Goal: Navigation & Orientation: Find specific page/section

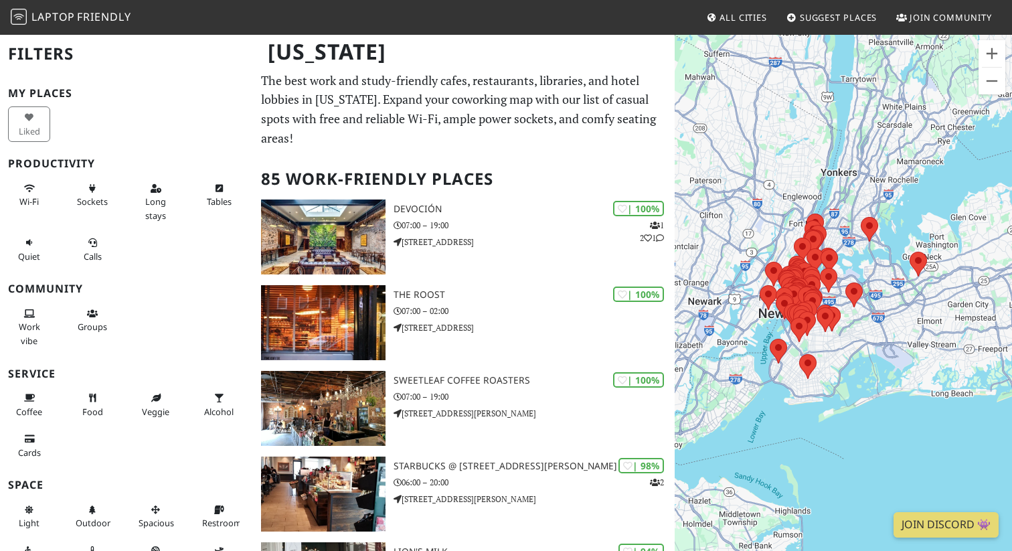
click at [826, 344] on div "To navigate, press the arrow keys." at bounding box center [843, 308] width 337 height 551
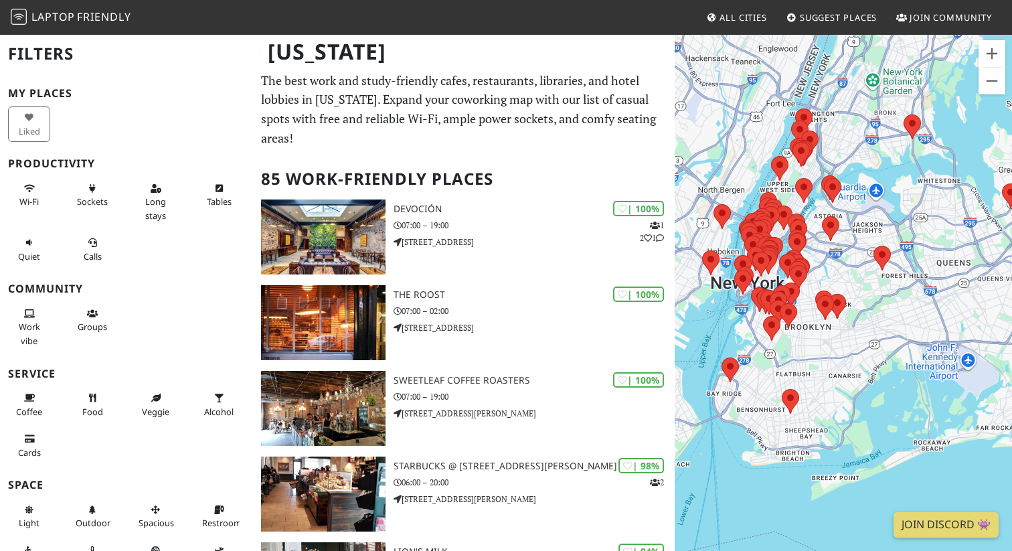
click at [827, 282] on div "To navigate, press the arrow keys." at bounding box center [843, 308] width 337 height 551
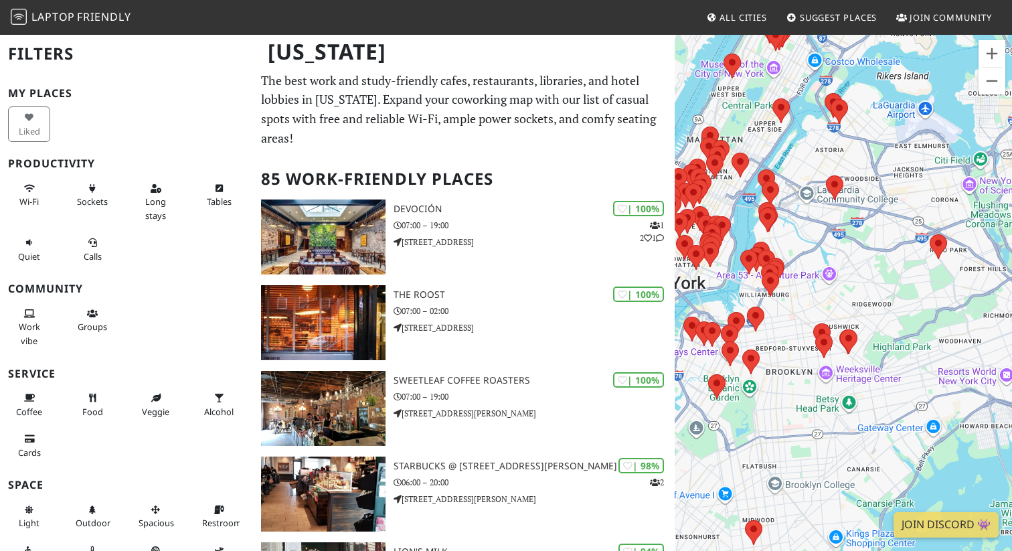
click at [704, 279] on div "To navigate, press the arrow keys." at bounding box center [843, 308] width 337 height 551
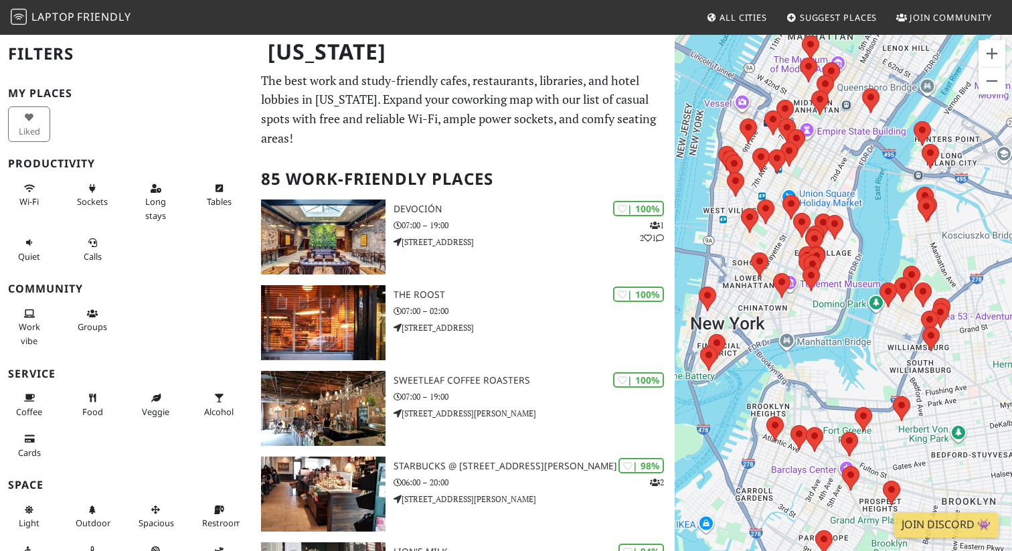
drag, startPoint x: 700, startPoint y: 277, endPoint x: 802, endPoint y: 316, distance: 109.8
click at [802, 316] on div "To navigate, press the arrow keys." at bounding box center [843, 308] width 337 height 551
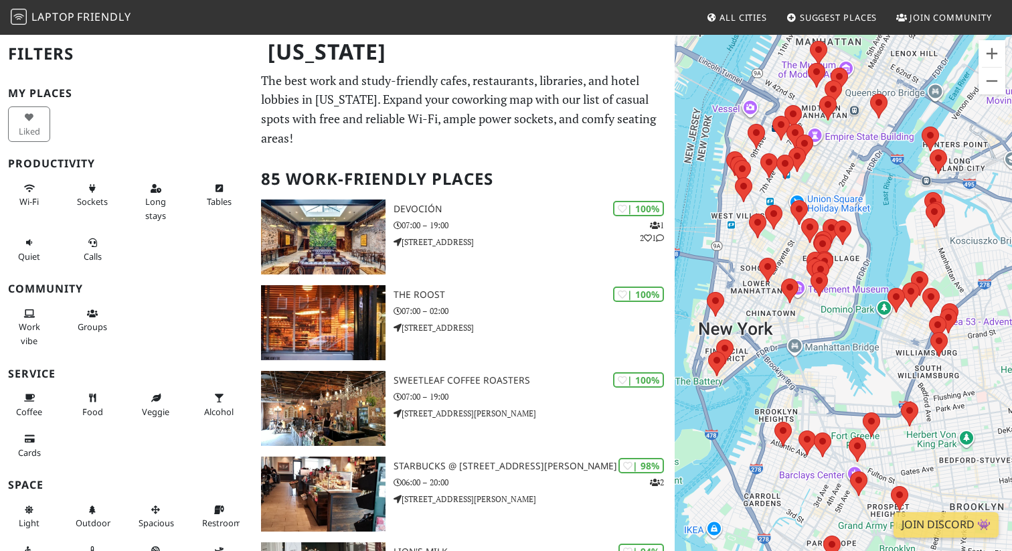
click at [757, 295] on div "To navigate, press the arrow keys." at bounding box center [843, 308] width 337 height 551
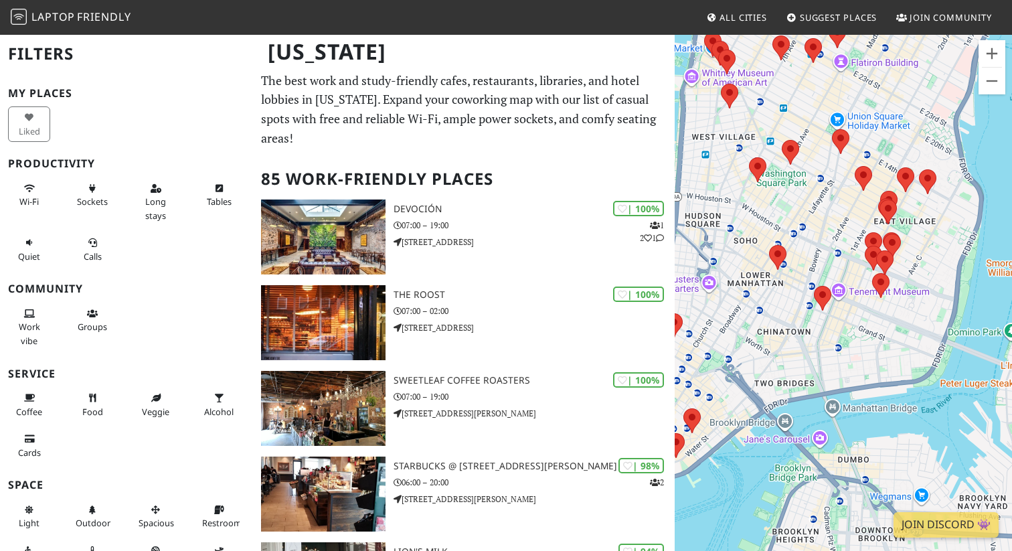
click at [757, 295] on div "To navigate, press the arrow keys." at bounding box center [843, 308] width 337 height 551
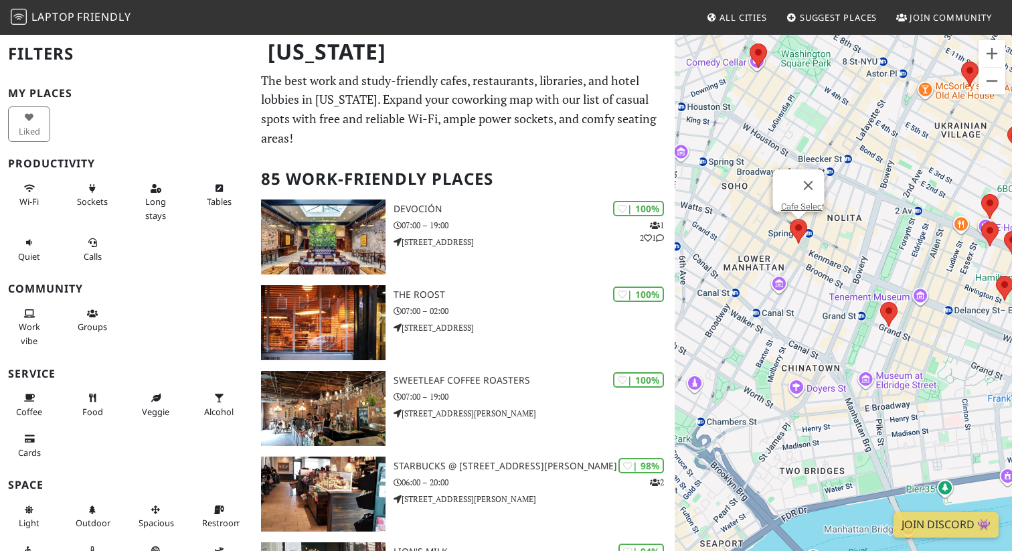
click at [790, 219] on area at bounding box center [790, 219] width 0 height 0
click at [880, 302] on area at bounding box center [880, 302] width 0 height 0
click at [790, 219] on area at bounding box center [790, 219] width 0 height 0
click at [797, 202] on link "Cafe Select" at bounding box center [803, 207] width 44 height 10
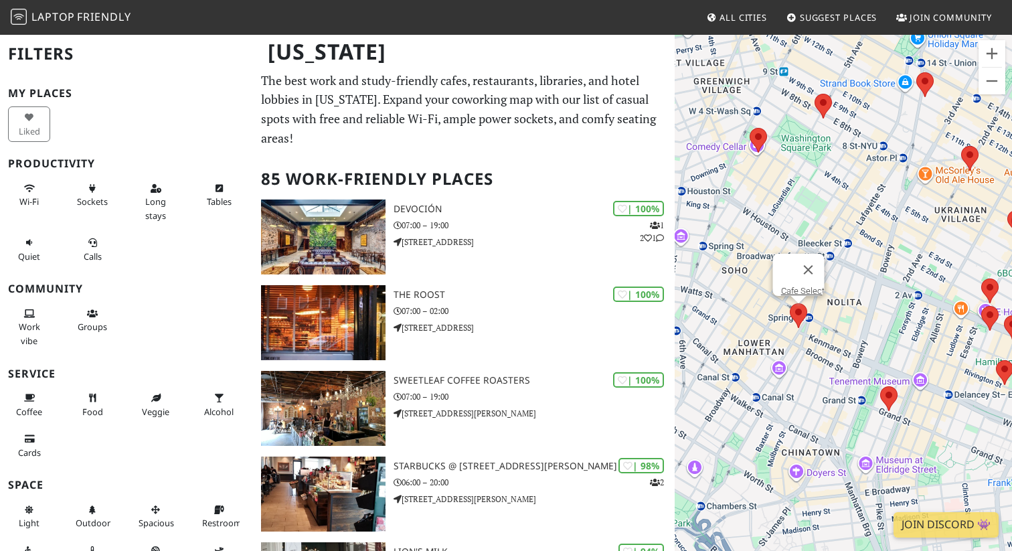
click at [757, 45] on div "To navigate, press the arrow keys. Cafe Select" at bounding box center [843, 308] width 337 height 551
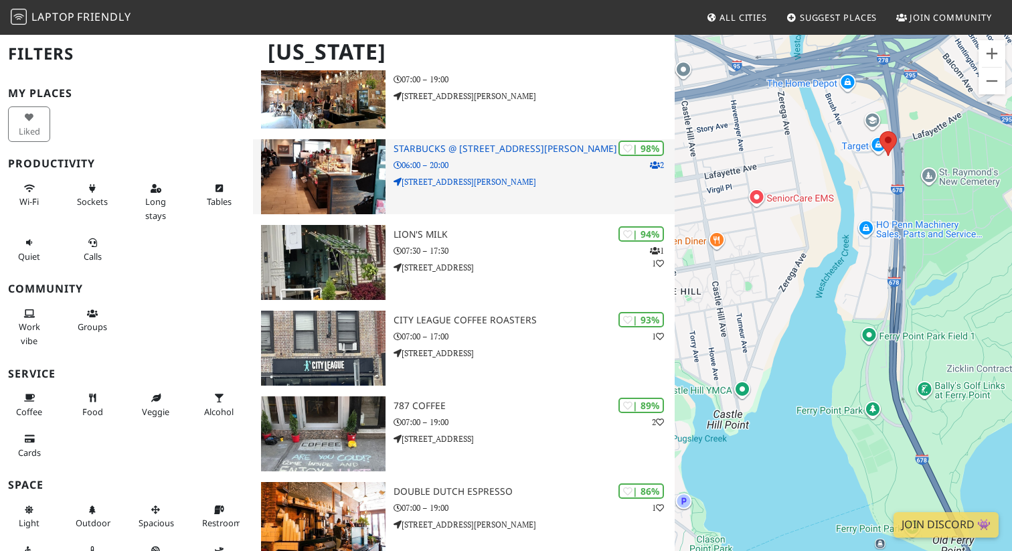
scroll to position [323, 0]
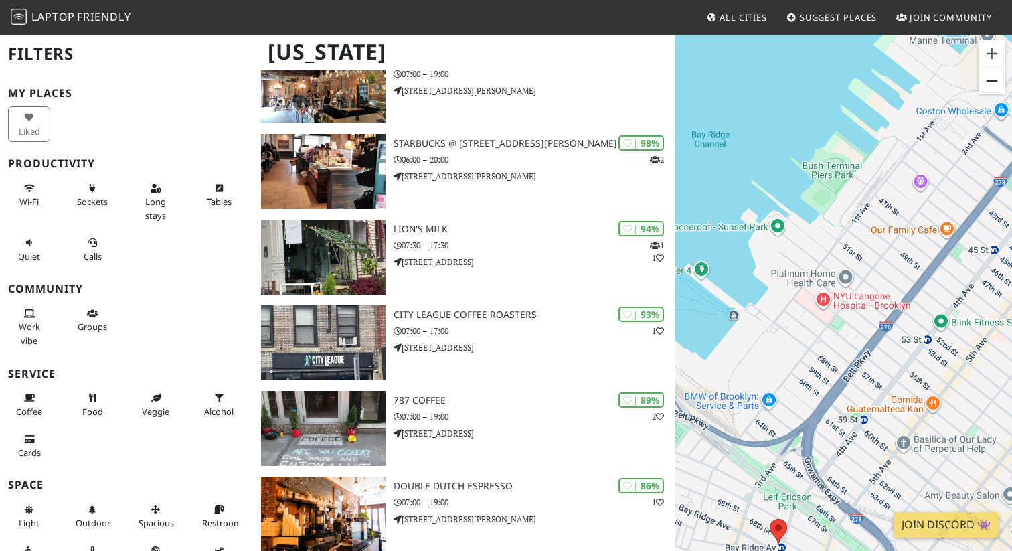
click at [996, 77] on button "Zoom out" at bounding box center [992, 81] width 27 height 27
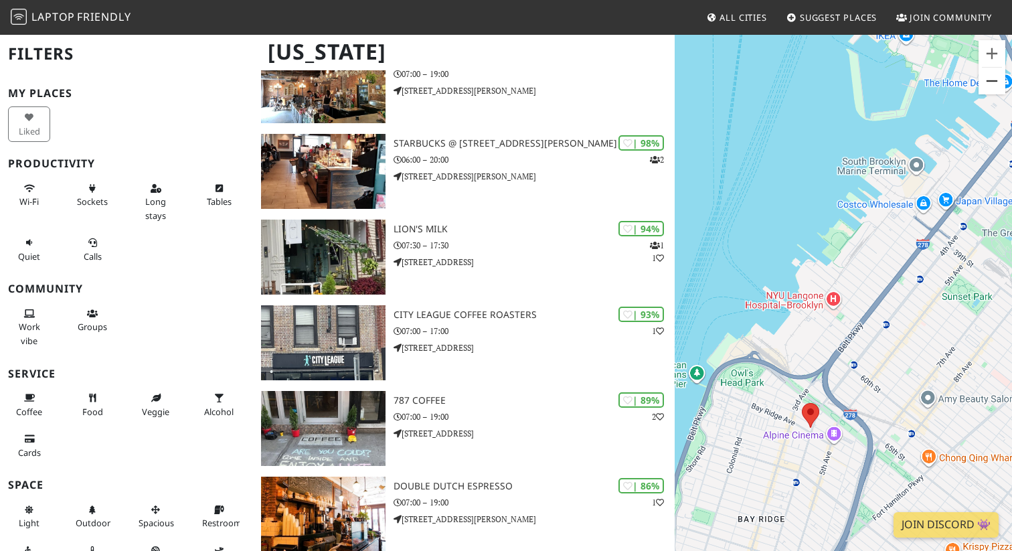
click at [996, 77] on button "Zoom out" at bounding box center [992, 81] width 27 height 27
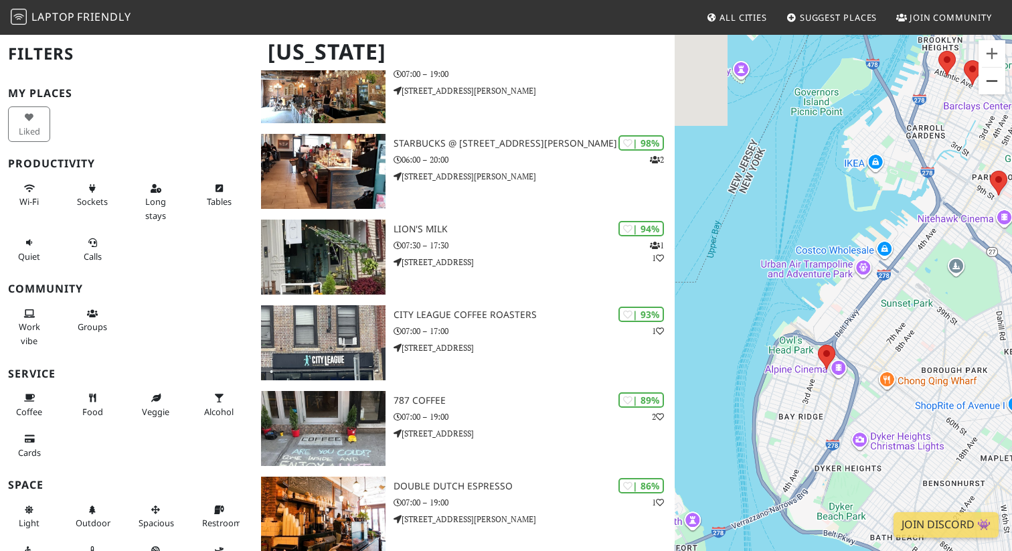
click at [996, 77] on button "Zoom out" at bounding box center [992, 81] width 27 height 27
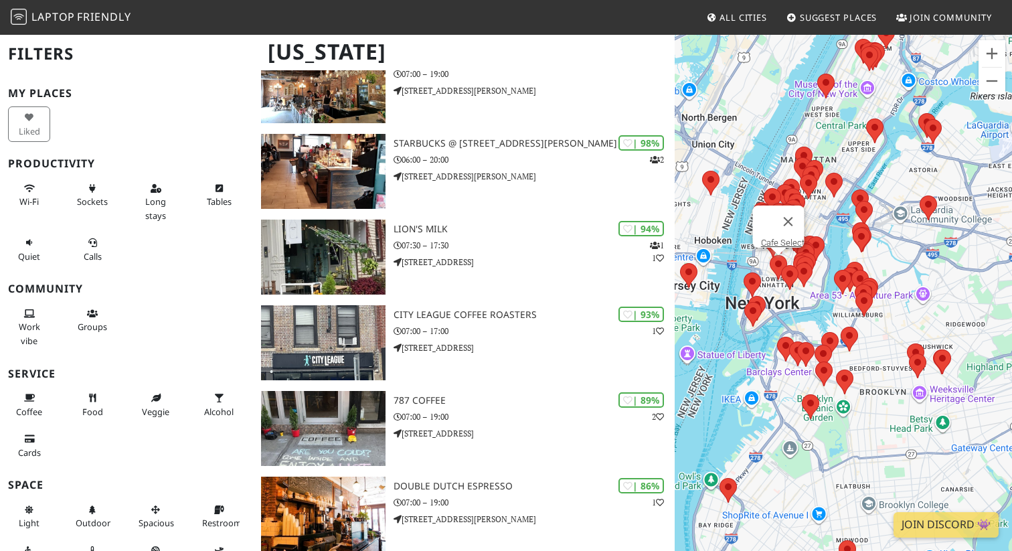
drag, startPoint x: 832, startPoint y: 180, endPoint x: 708, endPoint y: 363, distance: 220.4
click at [708, 363] on div "To navigate, press the arrow keys. Cafe Select" at bounding box center [843, 308] width 337 height 551
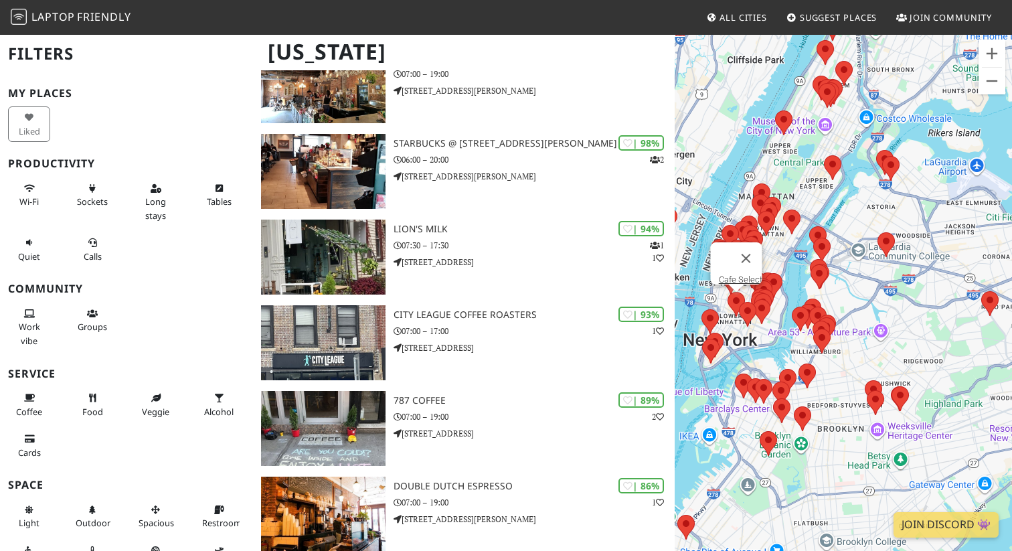
click at [766, 348] on div "To navigate, press the arrow keys. Cafe Select" at bounding box center [843, 308] width 337 height 551
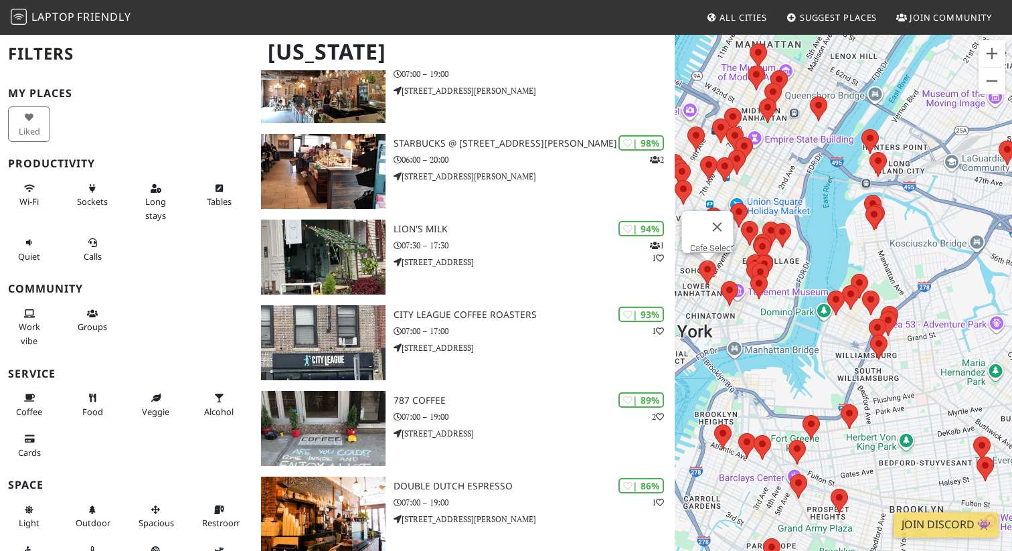
click at [728, 333] on div "To navigate, press the arrow keys. Cafe Select" at bounding box center [843, 308] width 337 height 551
